Goal: Task Accomplishment & Management: Manage account settings

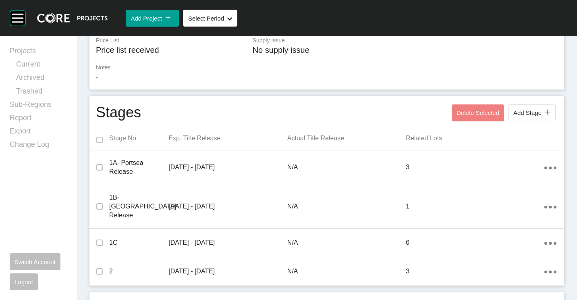
scroll to position [403, 0]
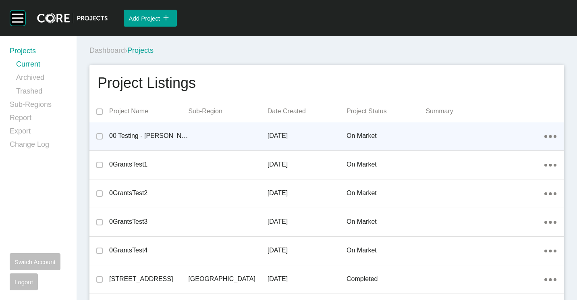
drag, startPoint x: 237, startPoint y: 51, endPoint x: 254, endPoint y: 135, distance: 85.8
click at [237, 53] on div "Dashboard › Projects" at bounding box center [328, 51] width 478 height 10
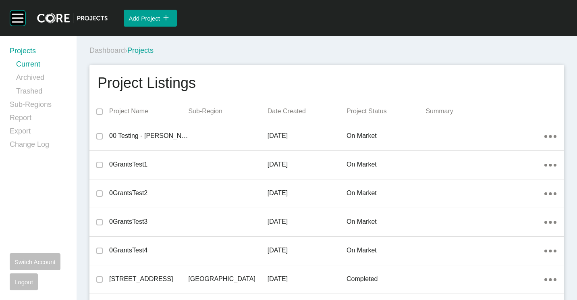
click at [315, 51] on div "Dashboard › Projects" at bounding box center [328, 51] width 478 height 10
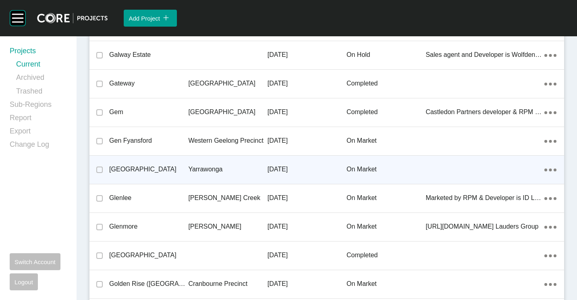
scroll to position [6476, 0]
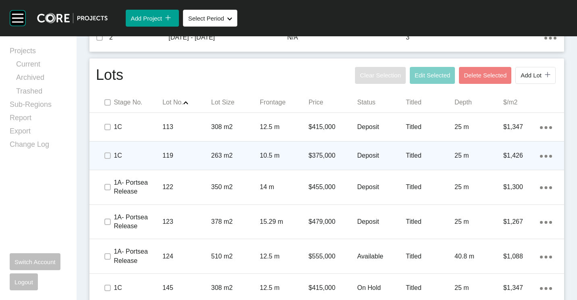
scroll to position [483, 0]
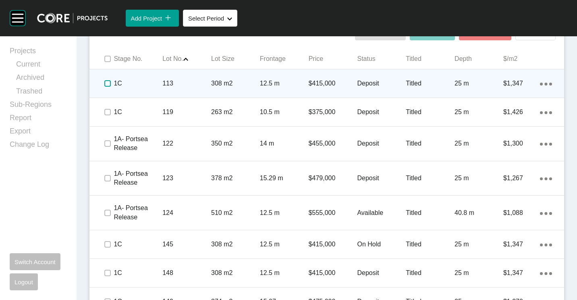
click at [106, 80] on label at bounding box center [107, 83] width 6 height 6
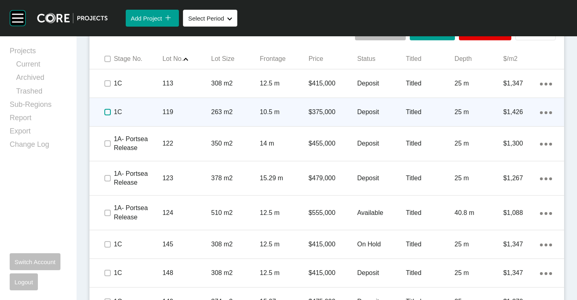
click at [106, 109] on label at bounding box center [107, 112] width 6 height 6
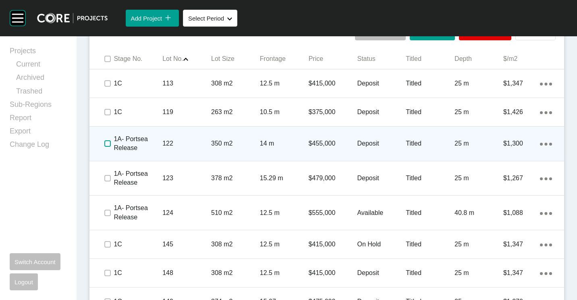
click at [106, 140] on label at bounding box center [107, 143] width 6 height 6
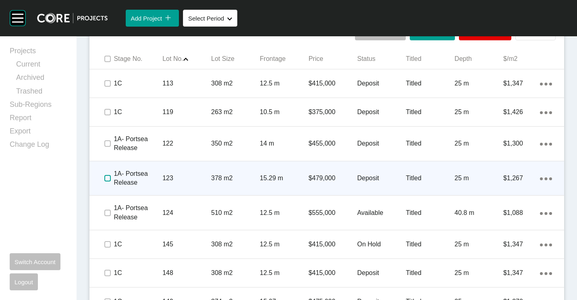
click at [106, 175] on label at bounding box center [107, 178] width 6 height 6
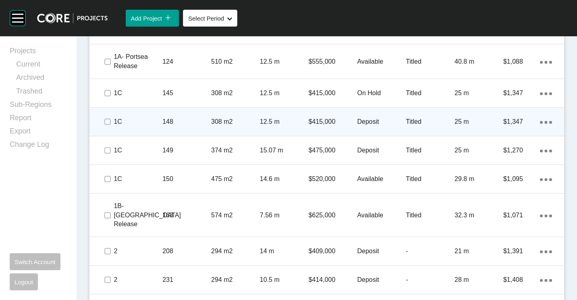
scroll to position [643, 0]
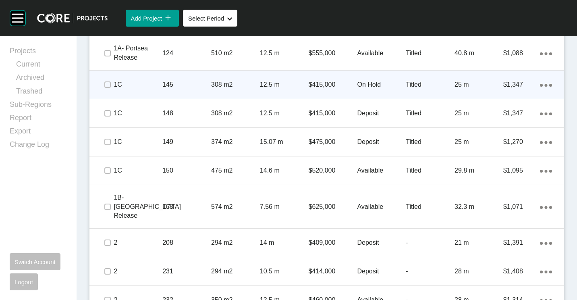
click at [176, 82] on div "145" at bounding box center [186, 84] width 49 height 25
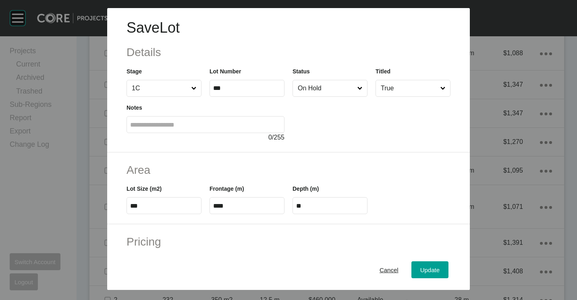
drag, startPoint x: 308, startPoint y: 85, endPoint x: 308, endPoint y: 93, distance: 8.9
click at [308, 85] on input "On Hold" at bounding box center [326, 88] width 60 height 16
drag, startPoint x: 427, startPoint y: 269, endPoint x: 352, endPoint y: 208, distance: 95.9
click at [427, 269] on span "Update" at bounding box center [429, 269] width 19 height 7
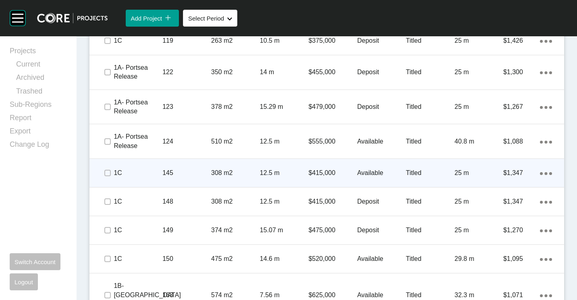
scroll to position [562, 0]
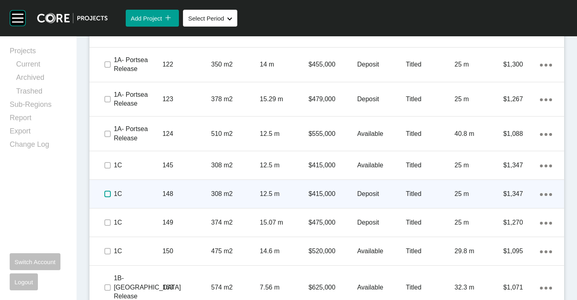
click at [104, 190] on label at bounding box center [107, 193] width 6 height 6
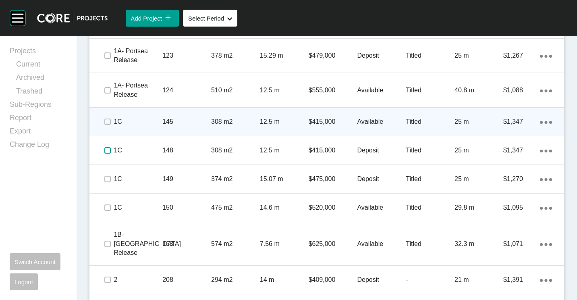
scroll to position [643, 0]
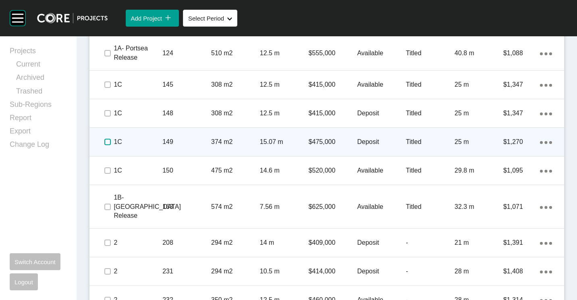
click at [108, 139] on label at bounding box center [107, 142] width 6 height 6
